Goal: Task Accomplishment & Management: Use online tool/utility

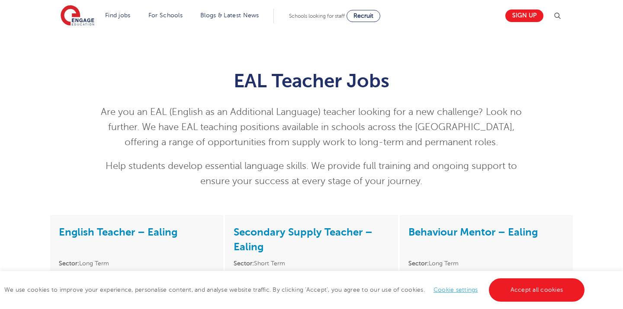
click at [392, 151] on div "Are you an EAL (English as an Additional Language) teacher looking for a new ch…" at bounding box center [312, 147] width 424 height 84
click at [390, 168] on p "Help students develop essential language skills. We provide full training and o…" at bounding box center [312, 174] width 424 height 30
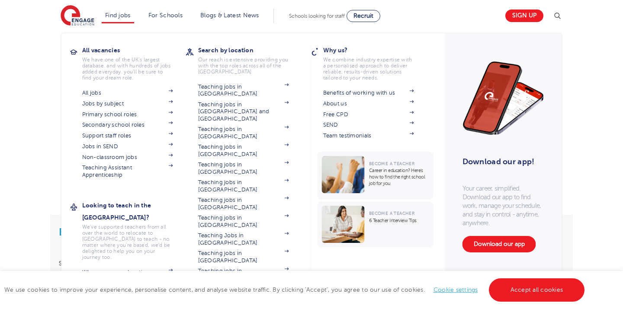
click at [124, 13] on link "Find jobs" at bounding box center [118, 15] width 26 height 6
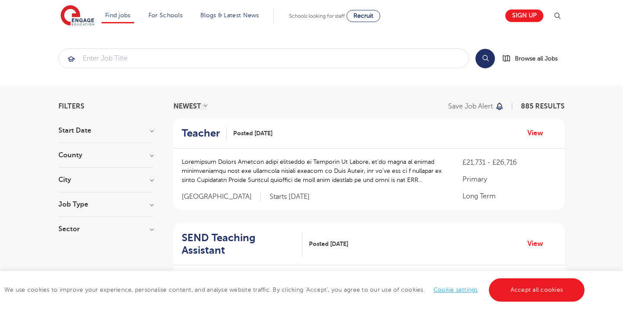
scroll to position [29, 0]
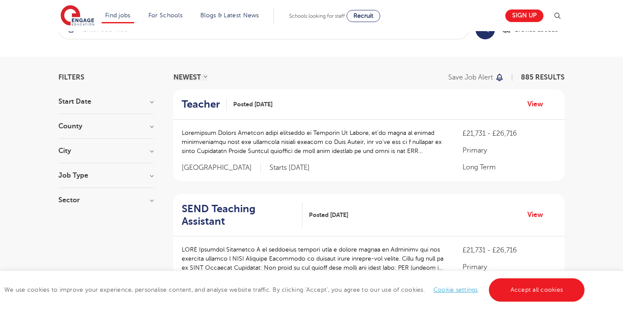
click at [151, 181] on div "Job Type Long Term 46 Daily Supply 25 SEND 19" at bounding box center [105, 180] width 95 height 16
click at [151, 177] on h3 "Job Type" at bounding box center [105, 175] width 95 height 7
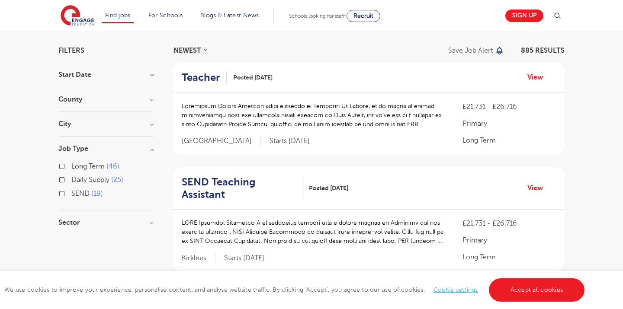
scroll to position [67, 0]
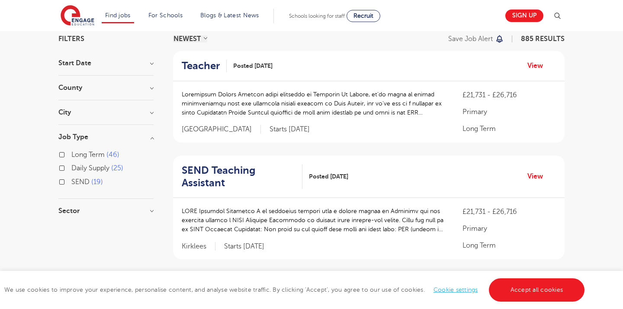
click at [150, 213] on h3 "Sector" at bounding box center [105, 211] width 95 height 7
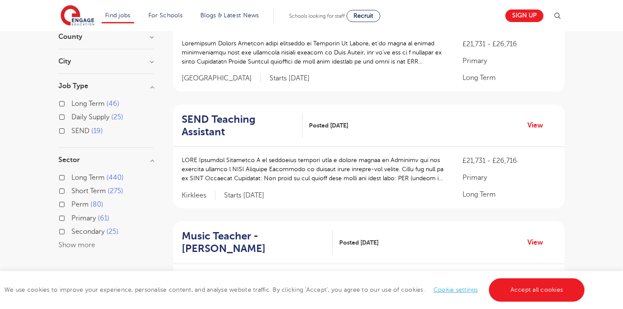
scroll to position [131, 0]
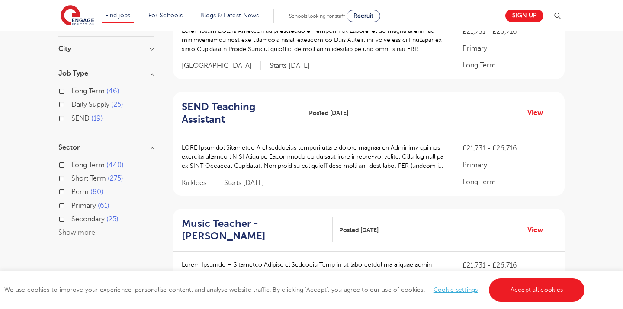
click at [80, 231] on button "Show more" at bounding box center [76, 233] width 37 height 8
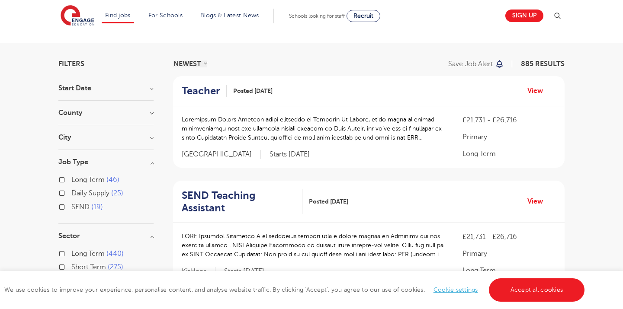
scroll to position [37, 0]
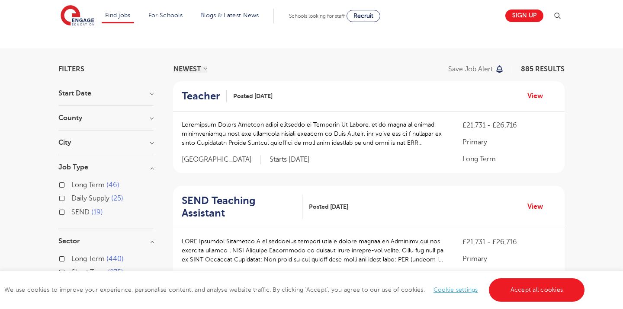
click at [151, 93] on h3 "Start Date" at bounding box center [105, 93] width 95 height 7
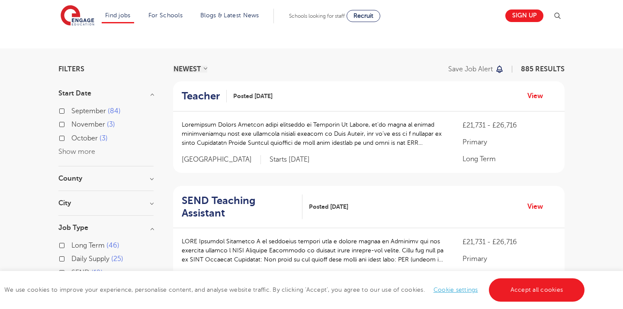
click at [150, 207] on div "City Hounslow 65 Bromley 35 [GEOGRAPHIC_DATA] 32 [GEOGRAPHIC_DATA] 32 [GEOGRAPH…" at bounding box center [105, 208] width 95 height 16
click at [151, 201] on h3 "City" at bounding box center [105, 203] width 95 height 7
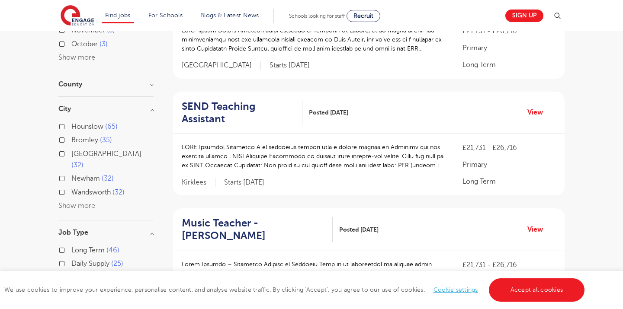
scroll to position [138, 0]
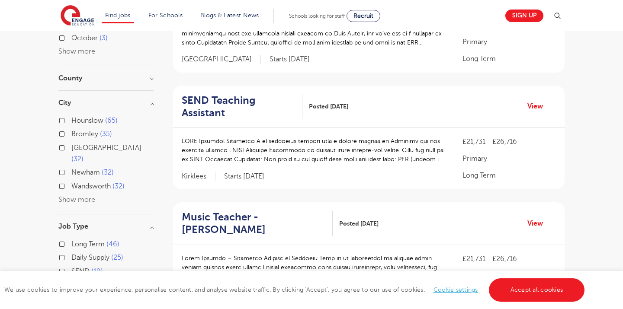
click at [89, 196] on button "Show more" at bounding box center [76, 200] width 37 height 8
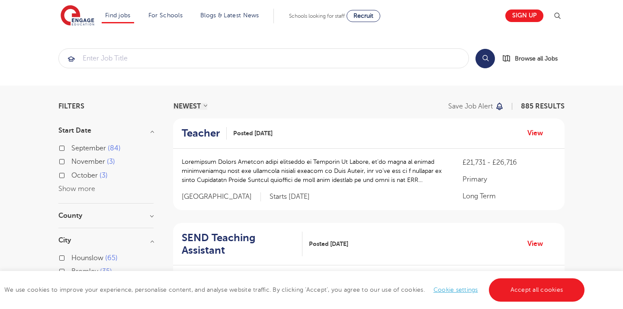
scroll to position [0, 0]
click at [346, 52] on input "search" at bounding box center [264, 58] width 410 height 19
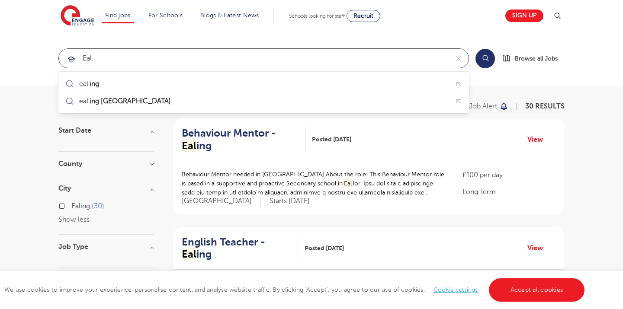
click button "Submit" at bounding box center [0, 0] width 0 height 0
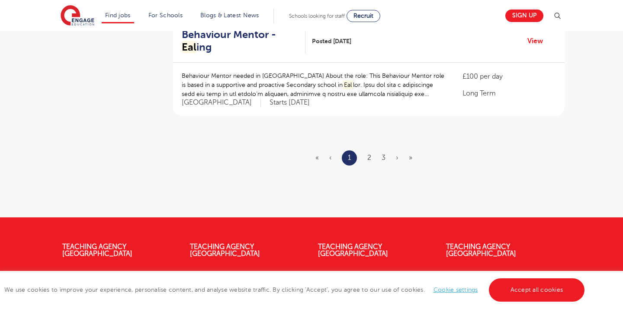
scroll to position [1079, 0]
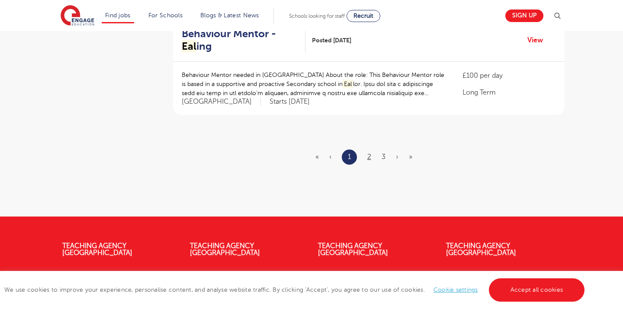
click at [369, 153] on link "2" at bounding box center [369, 157] width 4 height 8
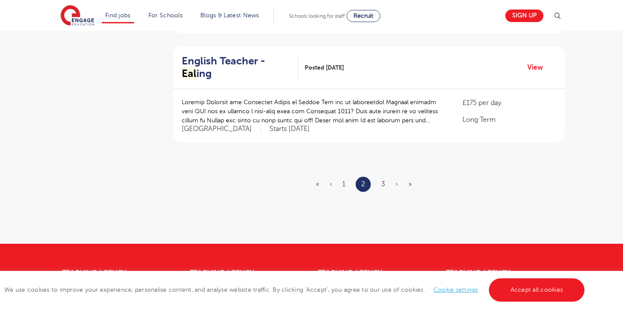
scroll to position [1058, 0]
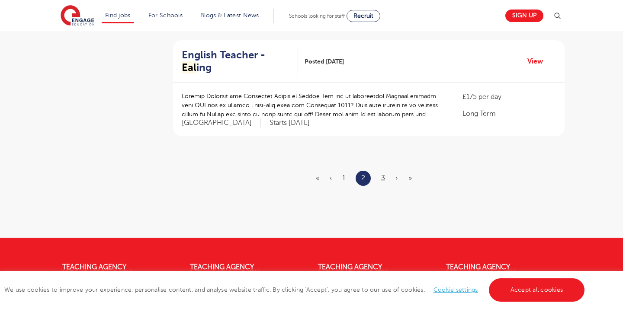
click at [383, 174] on link "3" at bounding box center [383, 178] width 4 height 8
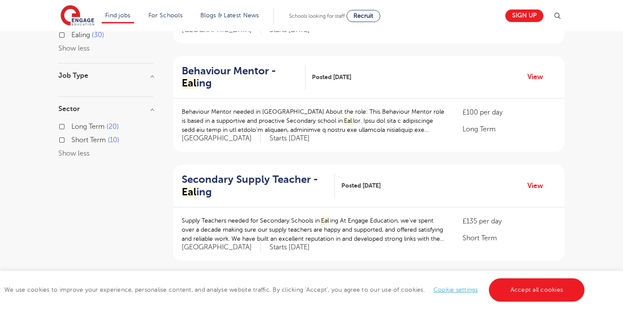
scroll to position [24, 0]
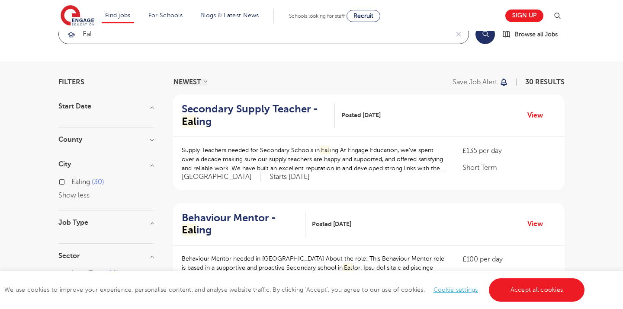
click at [119, 35] on input "eal" at bounding box center [254, 34] width 390 height 19
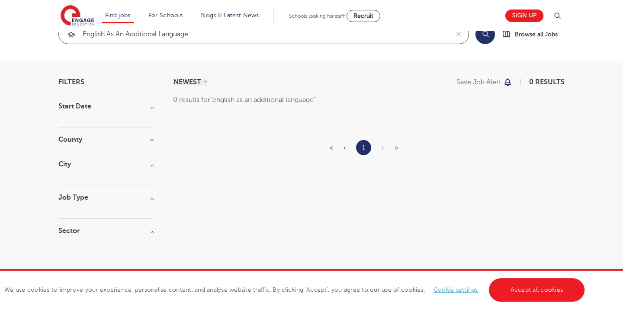
type input "english as an additional language"
click button "Submit" at bounding box center [0, 0] width 0 height 0
